Goal: Transaction & Acquisition: Purchase product/service

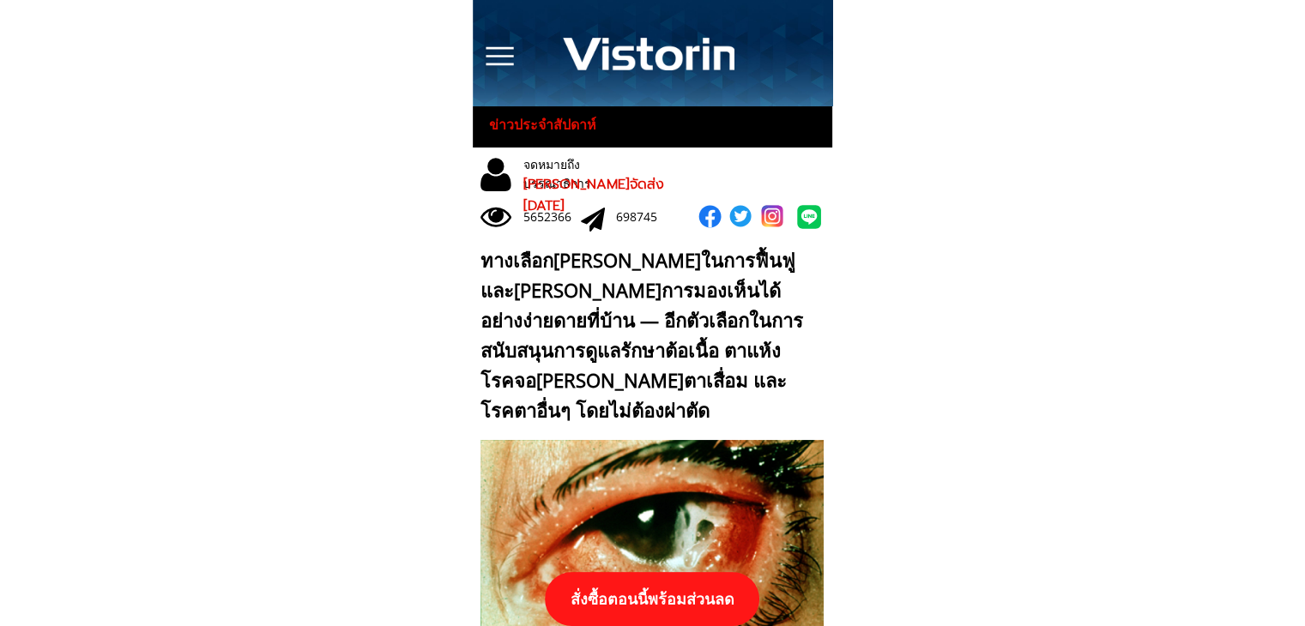
click at [713, 622] on p "สั่งซื้อตอนนี้พร้อมส่วนลด" at bounding box center [652, 599] width 214 height 54
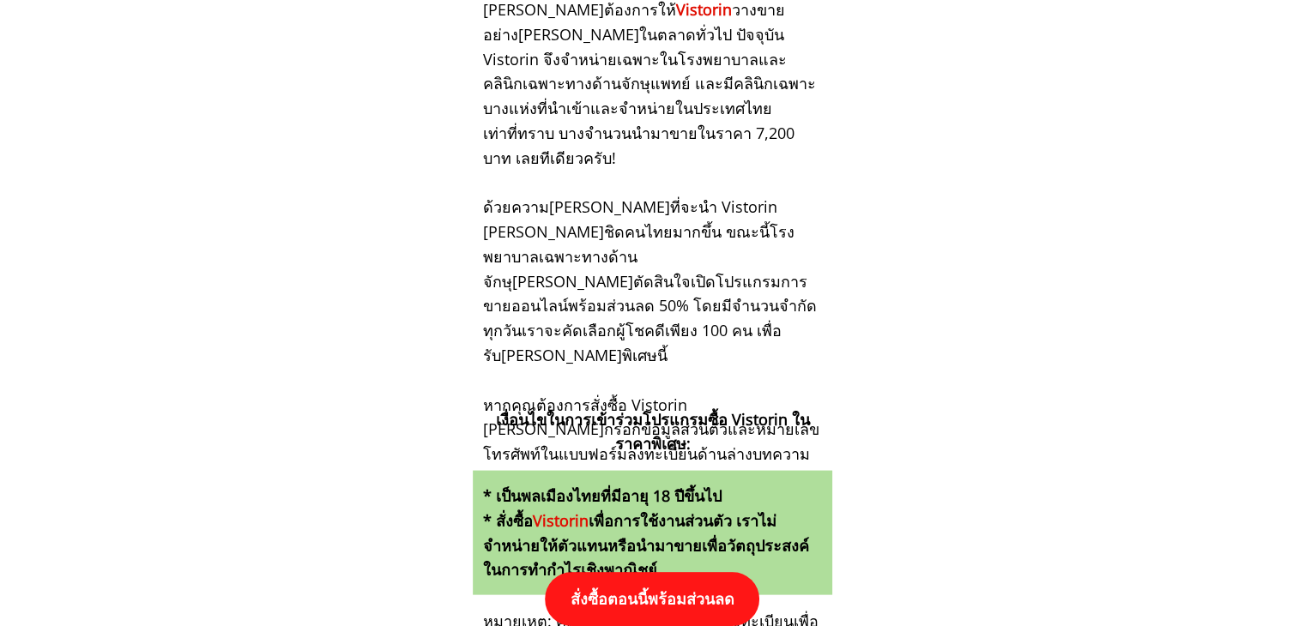
scroll to position [17817, 0]
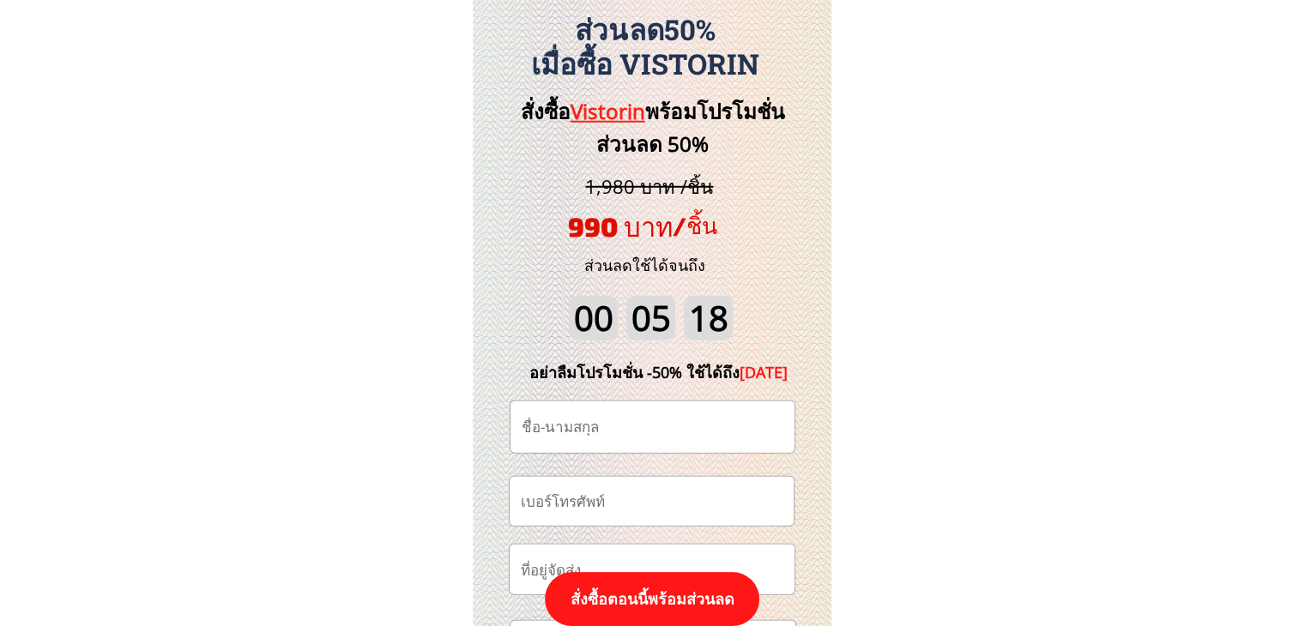
click at [681, 489] on input "tel" at bounding box center [651, 501] width 270 height 49
paste input "0815373863"
type input "0815373863"
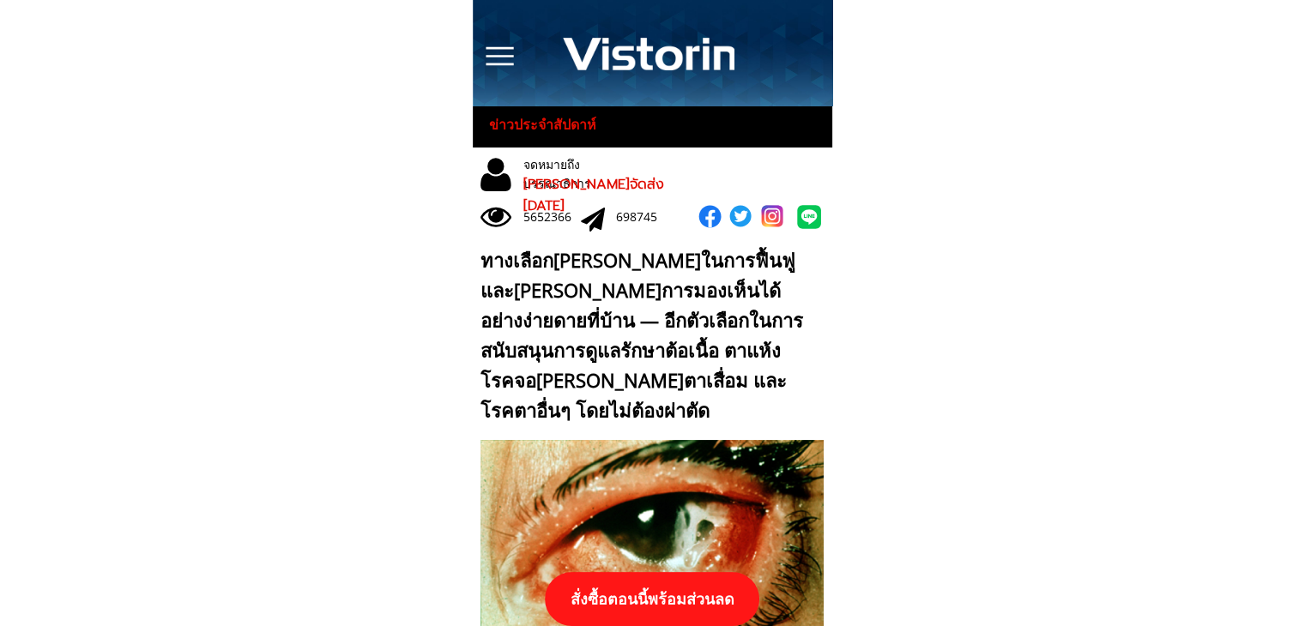
click at [688, 600] on p "สั่งซื้อตอนนี้พร้อมส่วนลด" at bounding box center [652, 599] width 214 height 54
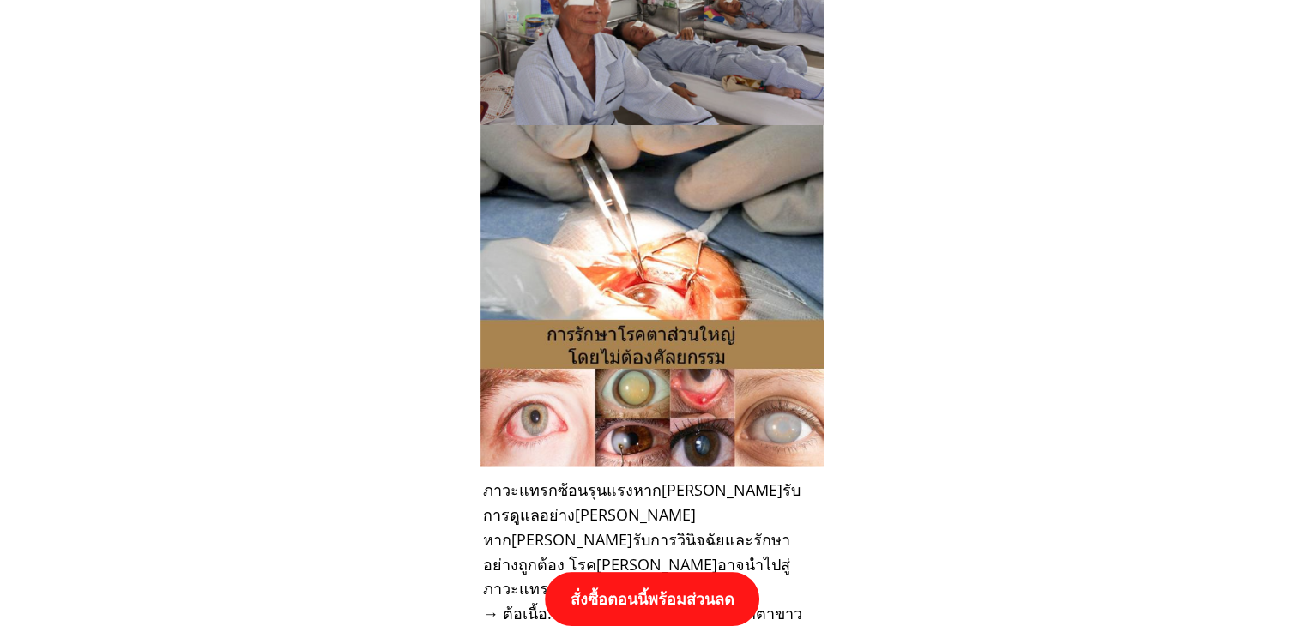
scroll to position [17817, 0]
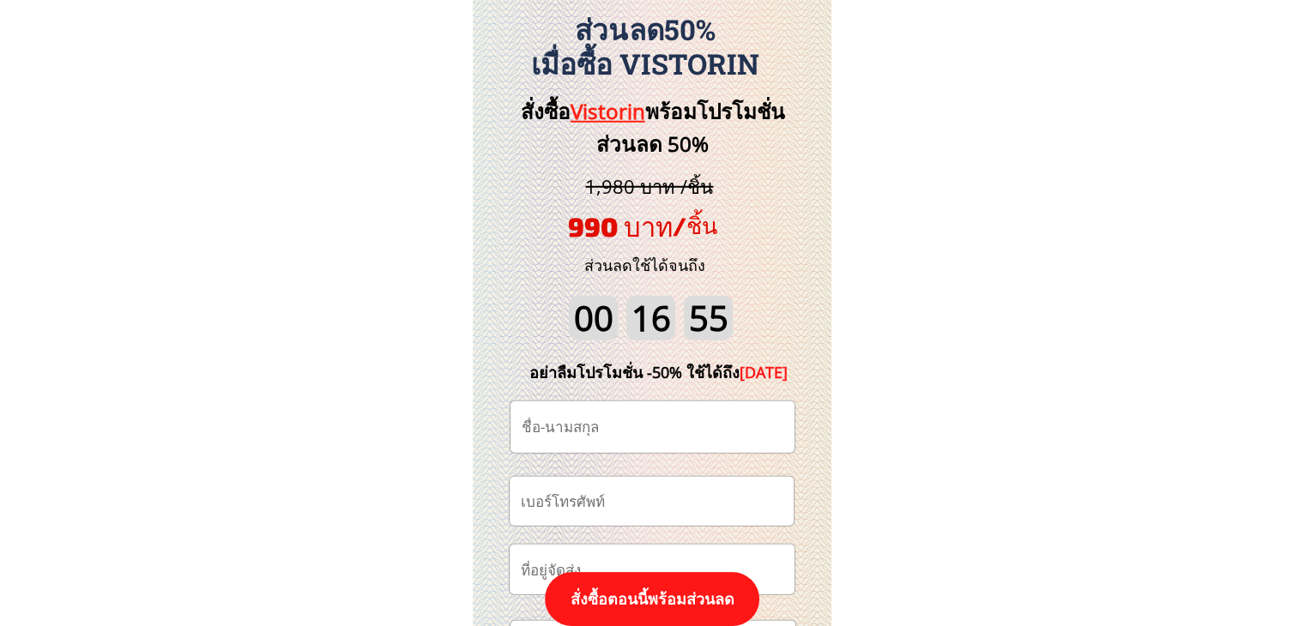
click at [660, 426] on input "text" at bounding box center [652, 427] width 270 height 51
paste input "[PERSON_NAME]"
type input "[PERSON_NAME]"
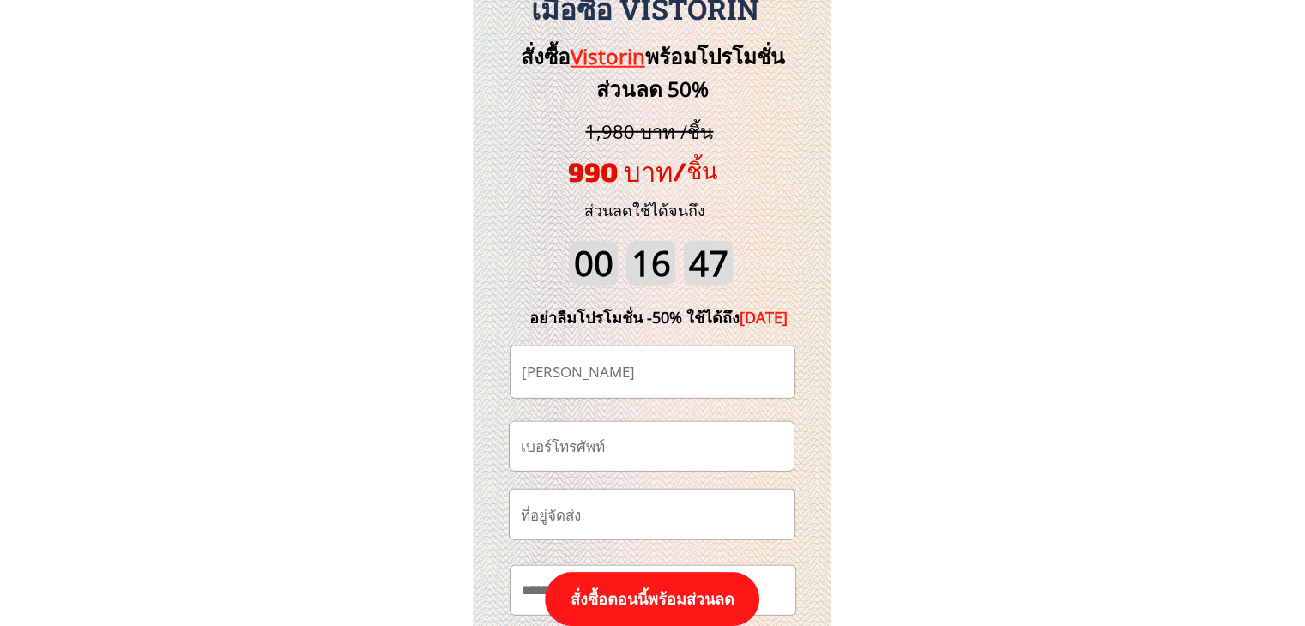
scroll to position [17903, 0]
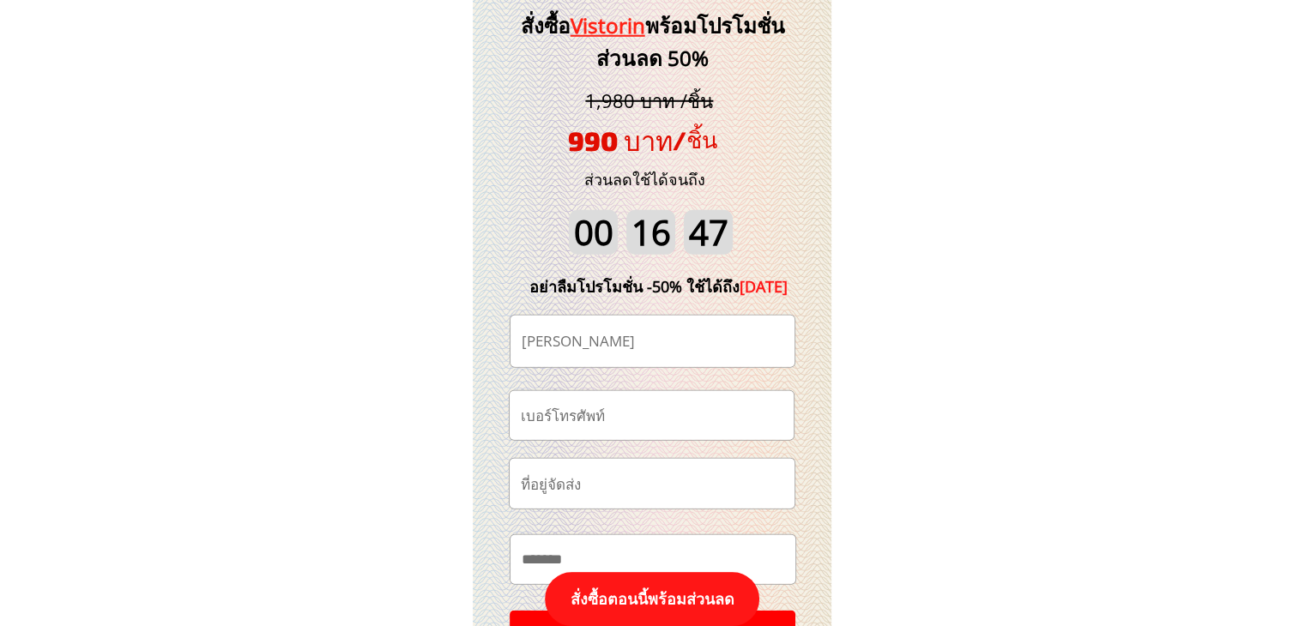
click at [647, 423] on input "tel" at bounding box center [651, 415] width 270 height 49
paste input "0641900739"
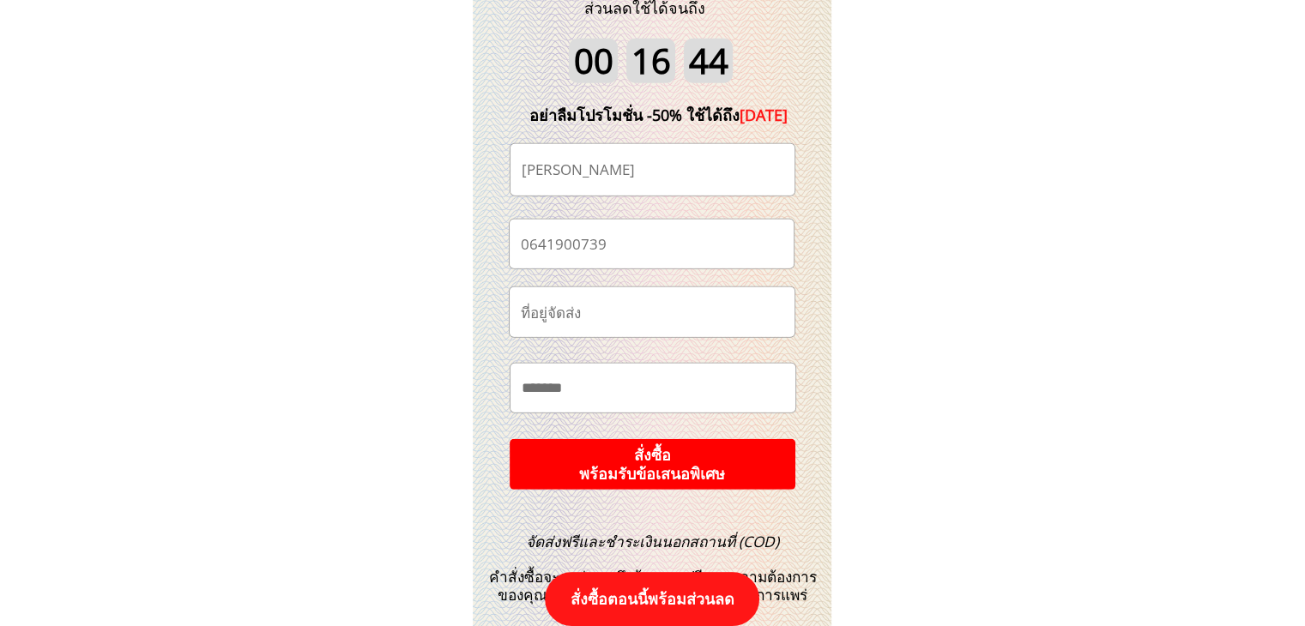
type input "0641900739"
click at [690, 457] on p "สั่งซื้อ พร้อมรับข้อเสนอพิเศษ" at bounding box center [652, 464] width 299 height 53
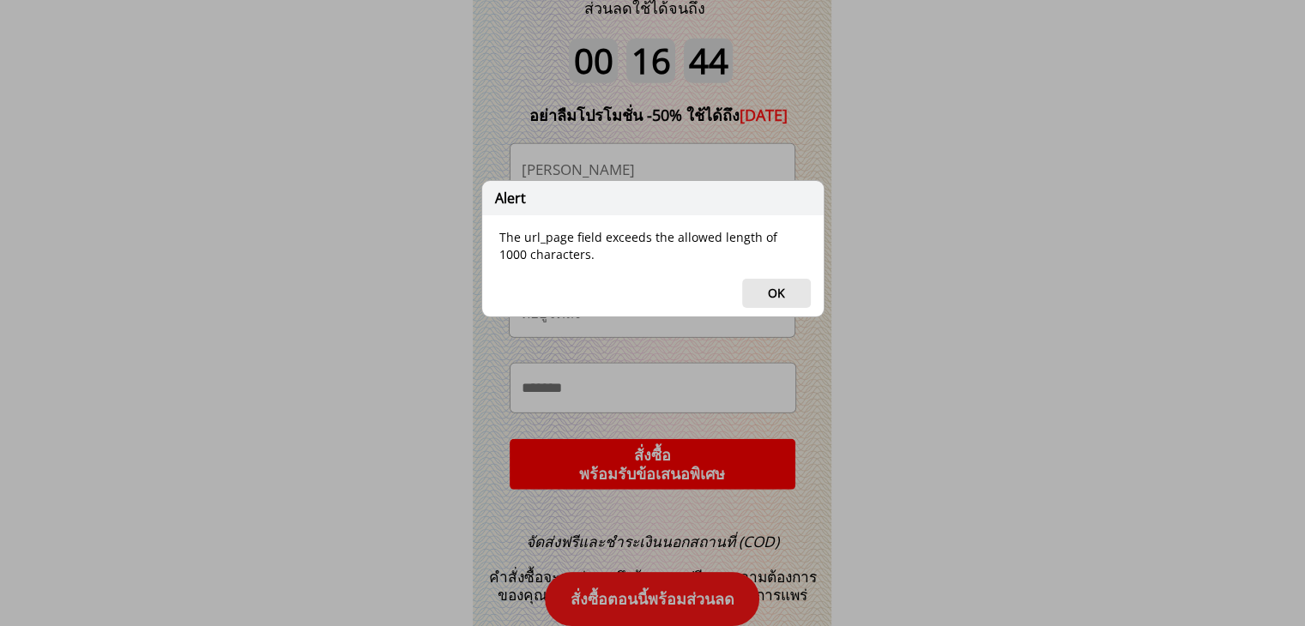
scroll to position [18161, 0]
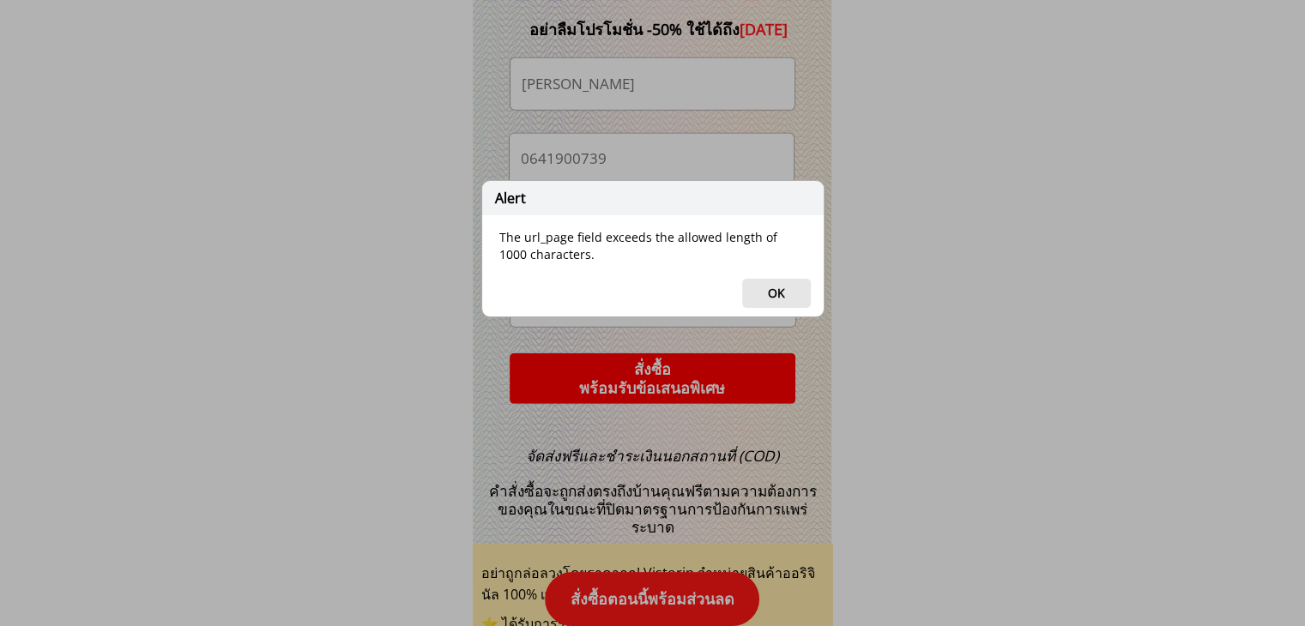
click at [788, 293] on button "OK" at bounding box center [776, 293] width 69 height 29
